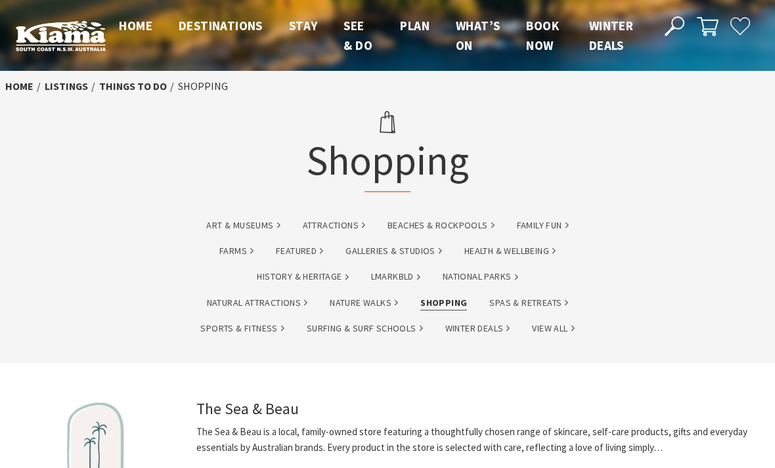
click at [679, 24] on icon at bounding box center [675, 26] width 20 height 20
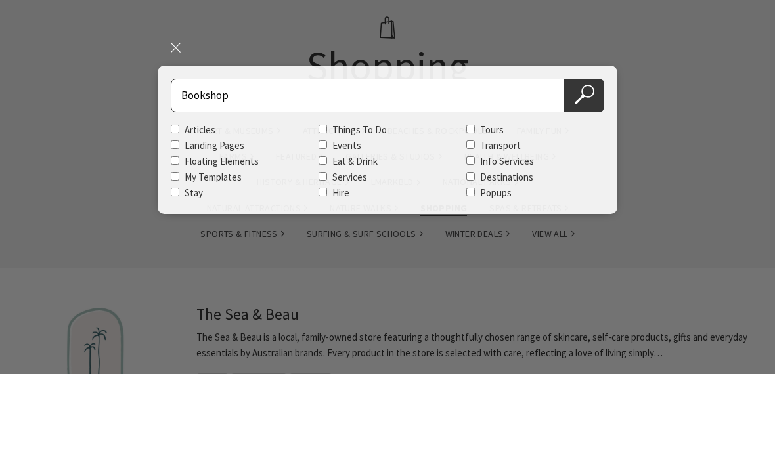
type input "Bookshop"
click at [585, 173] on button "Search Now" at bounding box center [584, 190] width 39 height 34
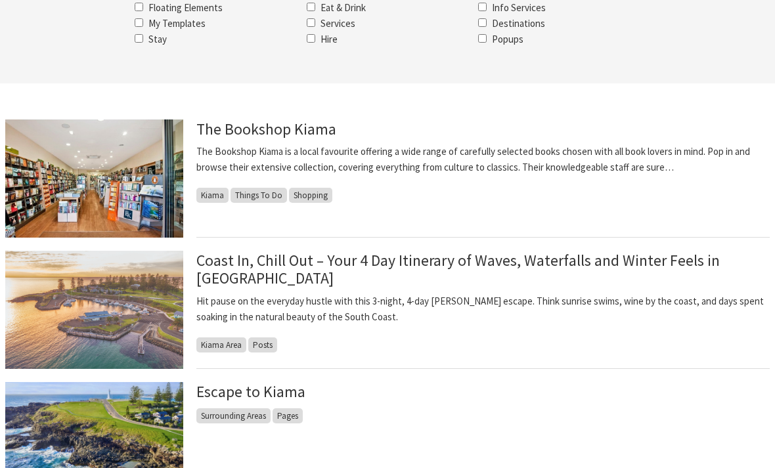
scroll to position [282, 0]
click at [222, 146] on p "The Bookshop Kiama is a local favourite offering a wide range of carefully sele…" at bounding box center [483, 160] width 574 height 32
click at [110, 156] on img at bounding box center [94, 179] width 178 height 118
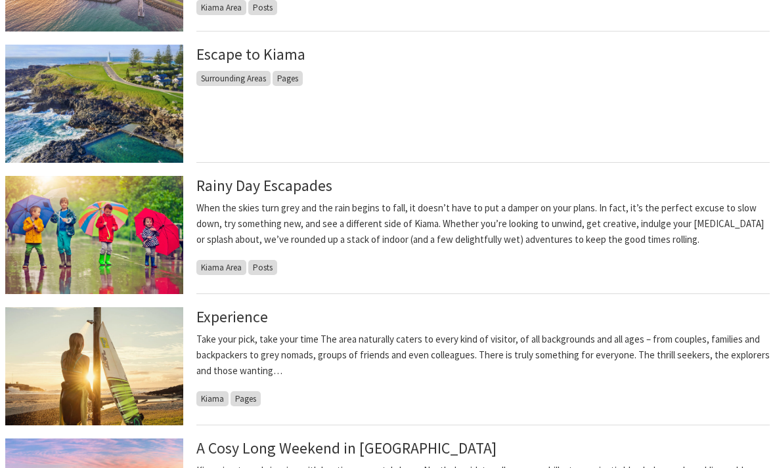
scroll to position [621, 0]
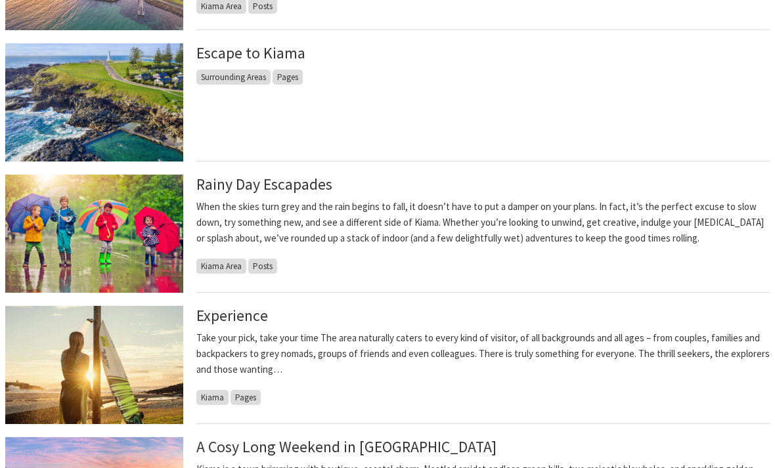
click at [81, 179] on img at bounding box center [94, 234] width 178 height 118
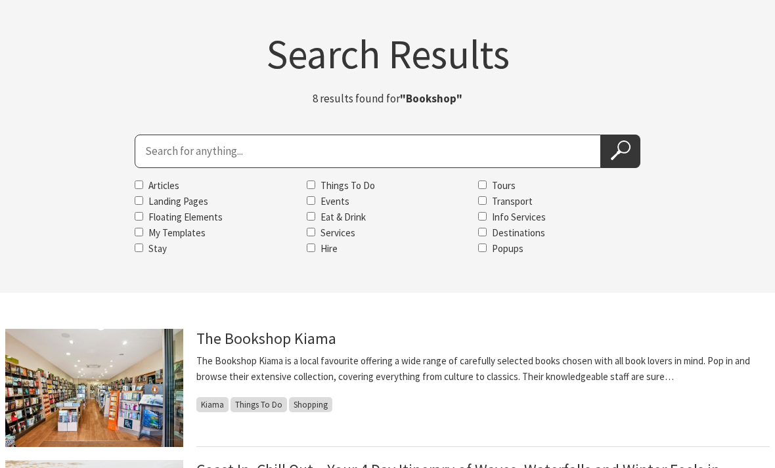
scroll to position [0, 0]
